Goal: Transaction & Acquisition: Download file/media

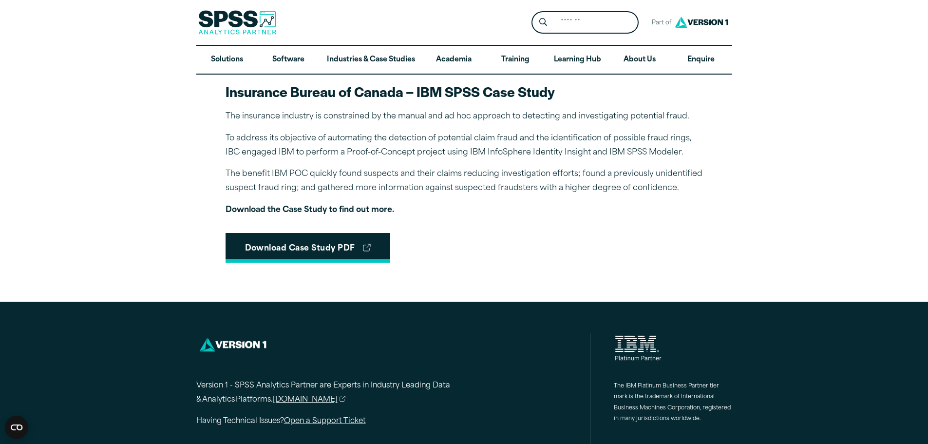
click at [323, 246] on link "Download Case Study PDF" at bounding box center [308, 248] width 165 height 30
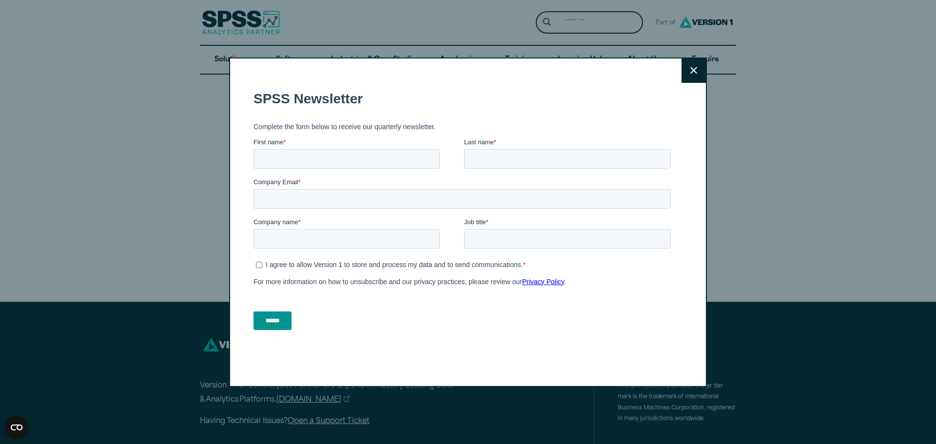
click at [691, 72] on icon at bounding box center [693, 70] width 7 height 7
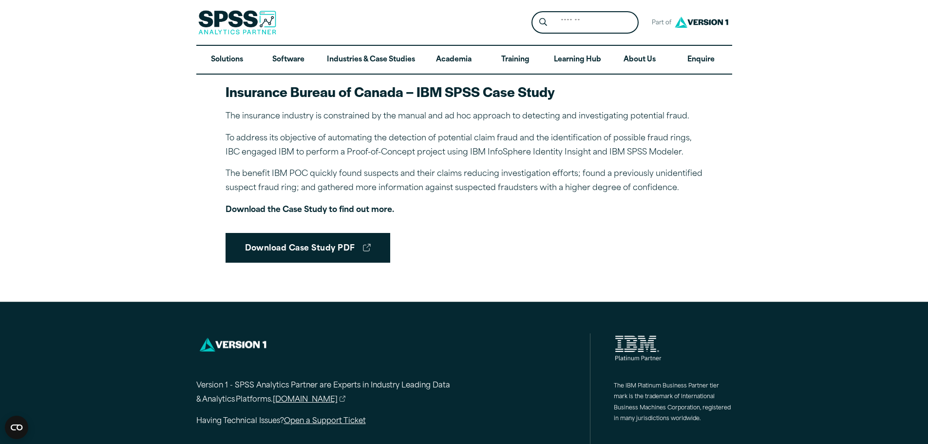
click at [614, 197] on article "Insurance Bureau of Canada – IBM SPSS Case Study The insurance industry is cons…" at bounding box center [464, 172] width 928 height 180
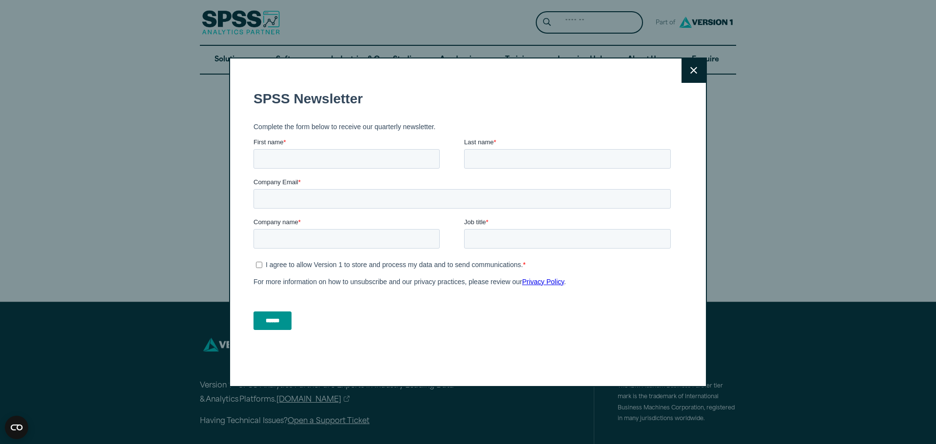
drag, startPoint x: 680, startPoint y: 71, endPoint x: 695, endPoint y: 71, distance: 14.6
click at [685, 71] on button "Close" at bounding box center [693, 70] width 24 height 24
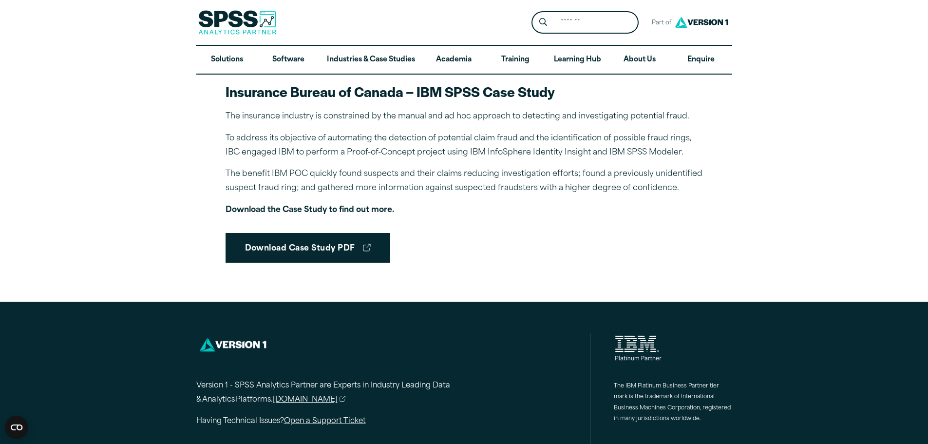
click at [693, 71] on div "Close" at bounding box center [464, 222] width 928 height 444
click at [796, 190] on article "Insurance Bureau of Canada – IBM SPSS Case Study The insurance industry is cons…" at bounding box center [464, 172] width 928 height 180
